Goal: Task Accomplishment & Management: Manage account settings

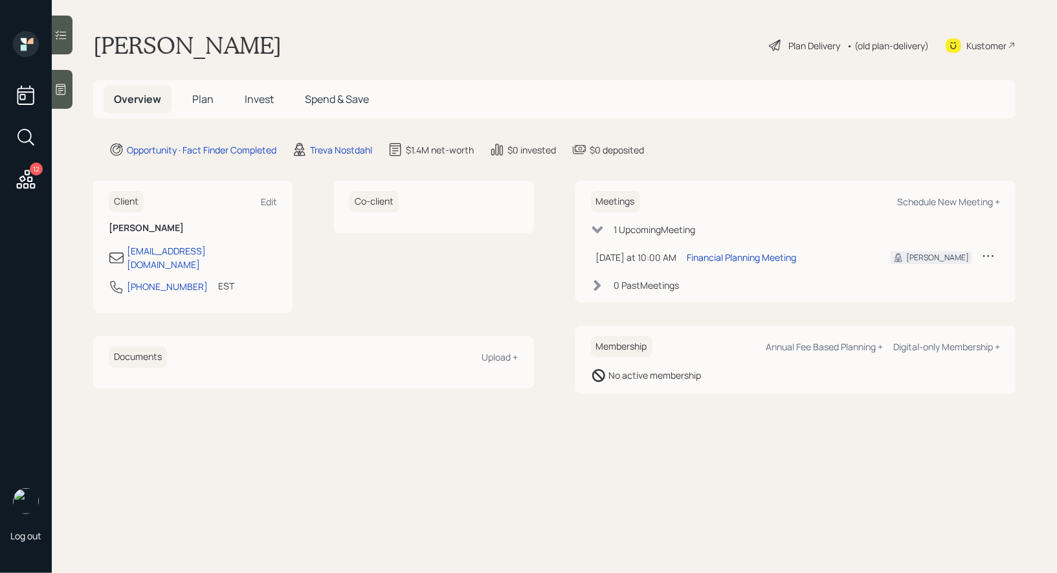
click at [209, 97] on span "Plan" at bounding box center [202, 99] width 21 height 14
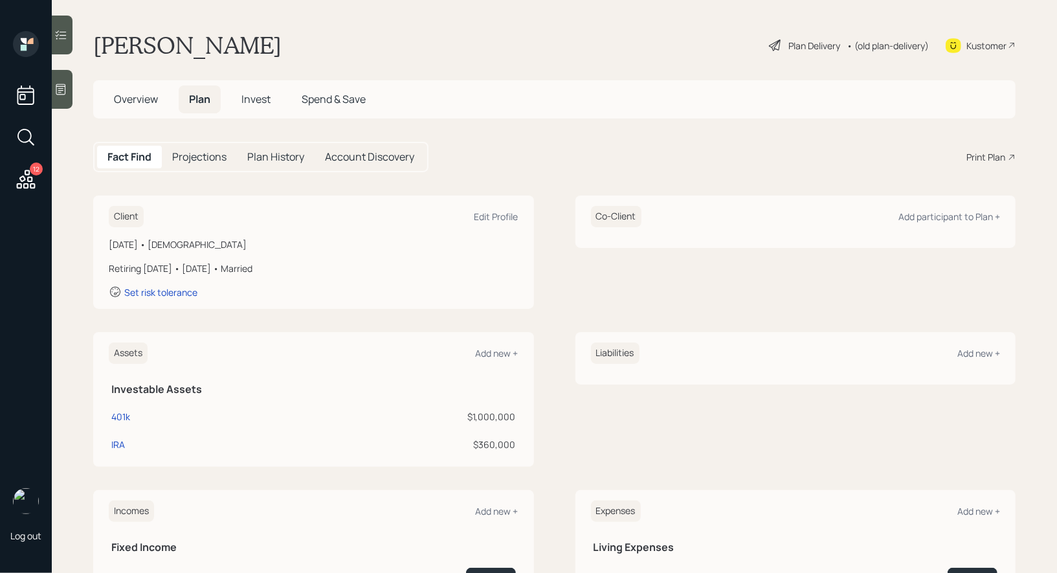
click at [127, 93] on span "Overview" at bounding box center [136, 99] width 44 height 14
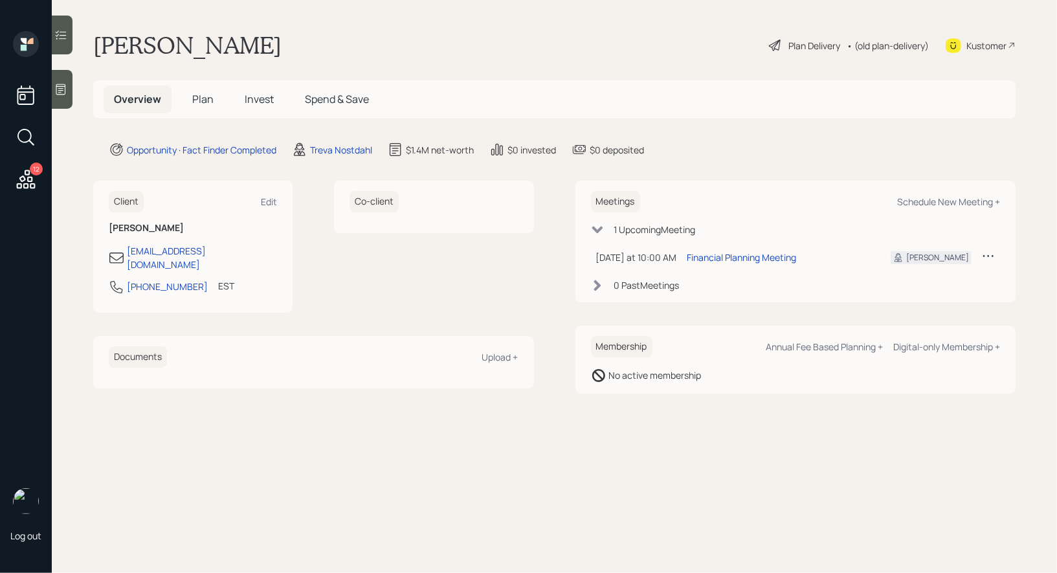
click at [792, 39] on div "Plan Delivery" at bounding box center [814, 46] width 52 height 14
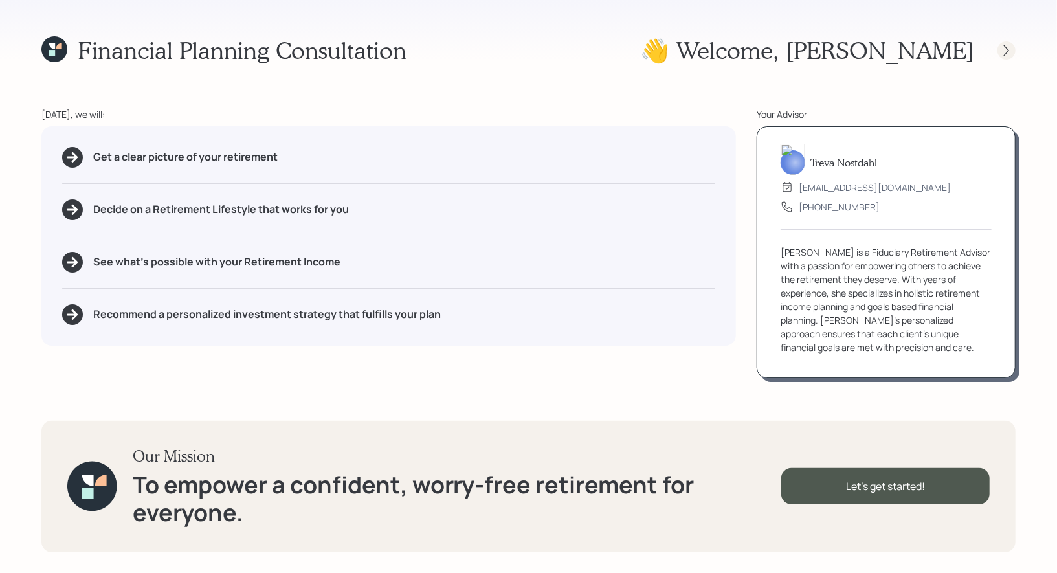
click at [1007, 49] on icon at bounding box center [1006, 50] width 5 height 11
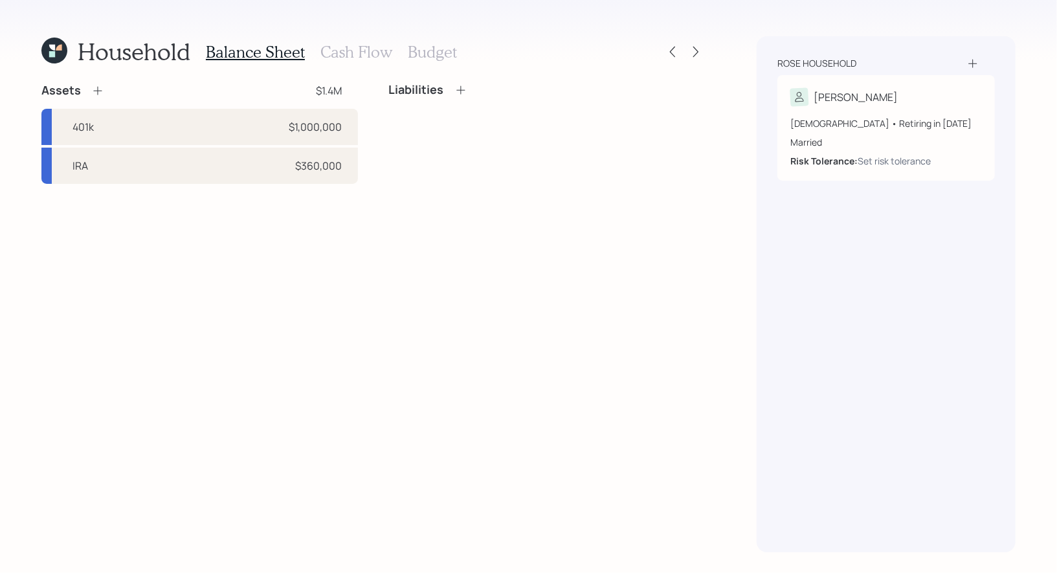
click at [538, 297] on div "Assets $1.4M 401k $1,000,000 IRA $360,000 Liabilities" at bounding box center [372, 317] width 663 height 469
click at [973, 98] on icon at bounding box center [975, 97] width 13 height 13
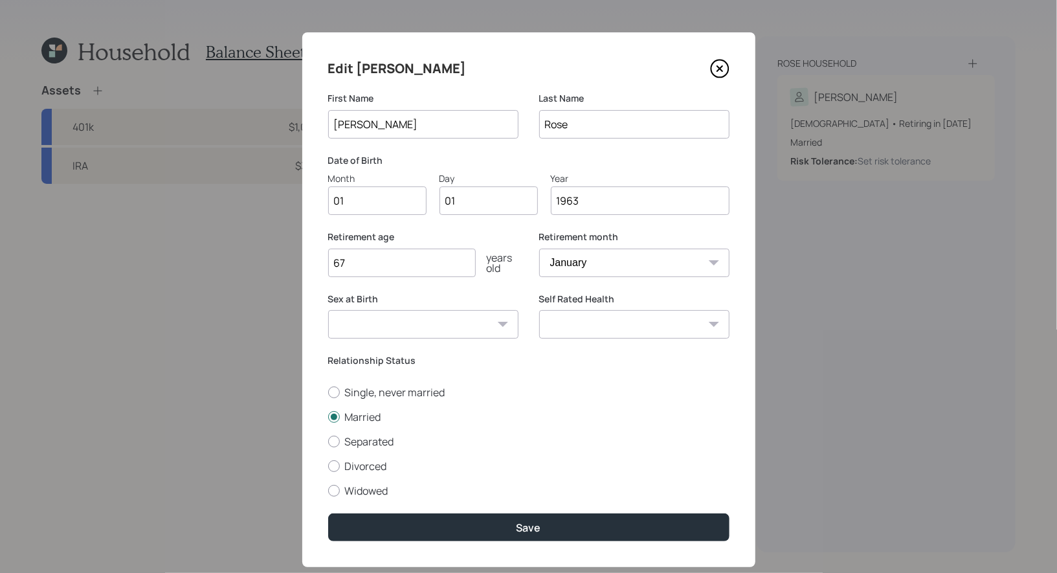
click at [594, 201] on input "1963" at bounding box center [640, 200] width 179 height 28
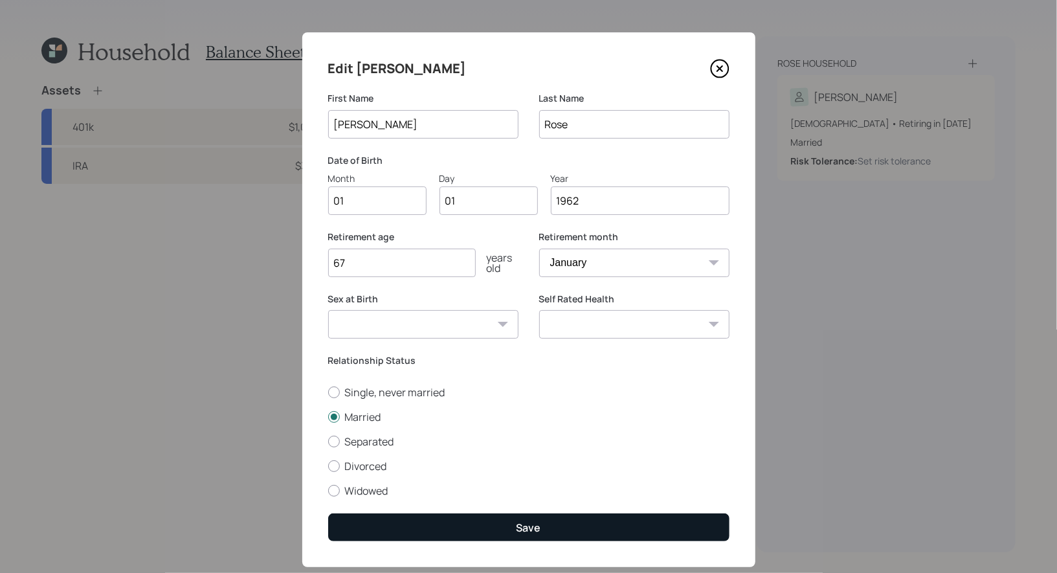
type input "1962"
click at [512, 528] on button "Save" at bounding box center [528, 527] width 401 height 28
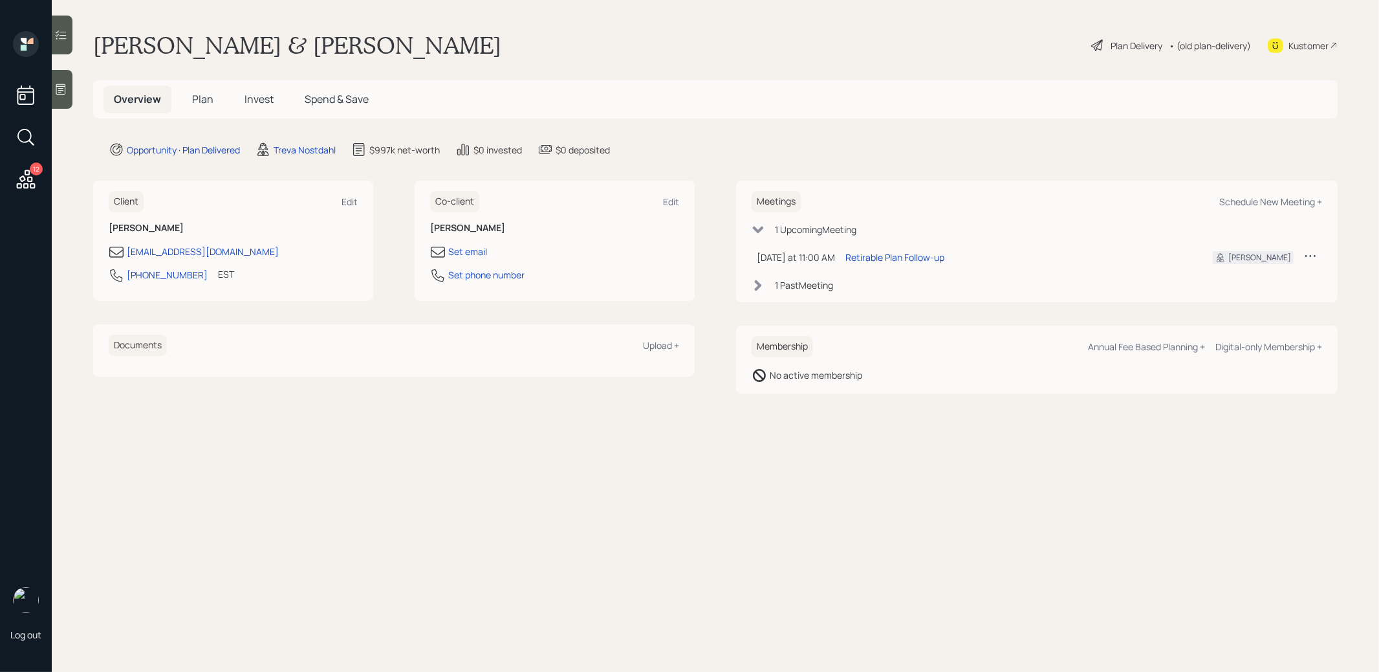
click at [204, 97] on span "Plan" at bounding box center [202, 99] width 21 height 14
